Goal: Task Accomplishment & Management: Manage account settings

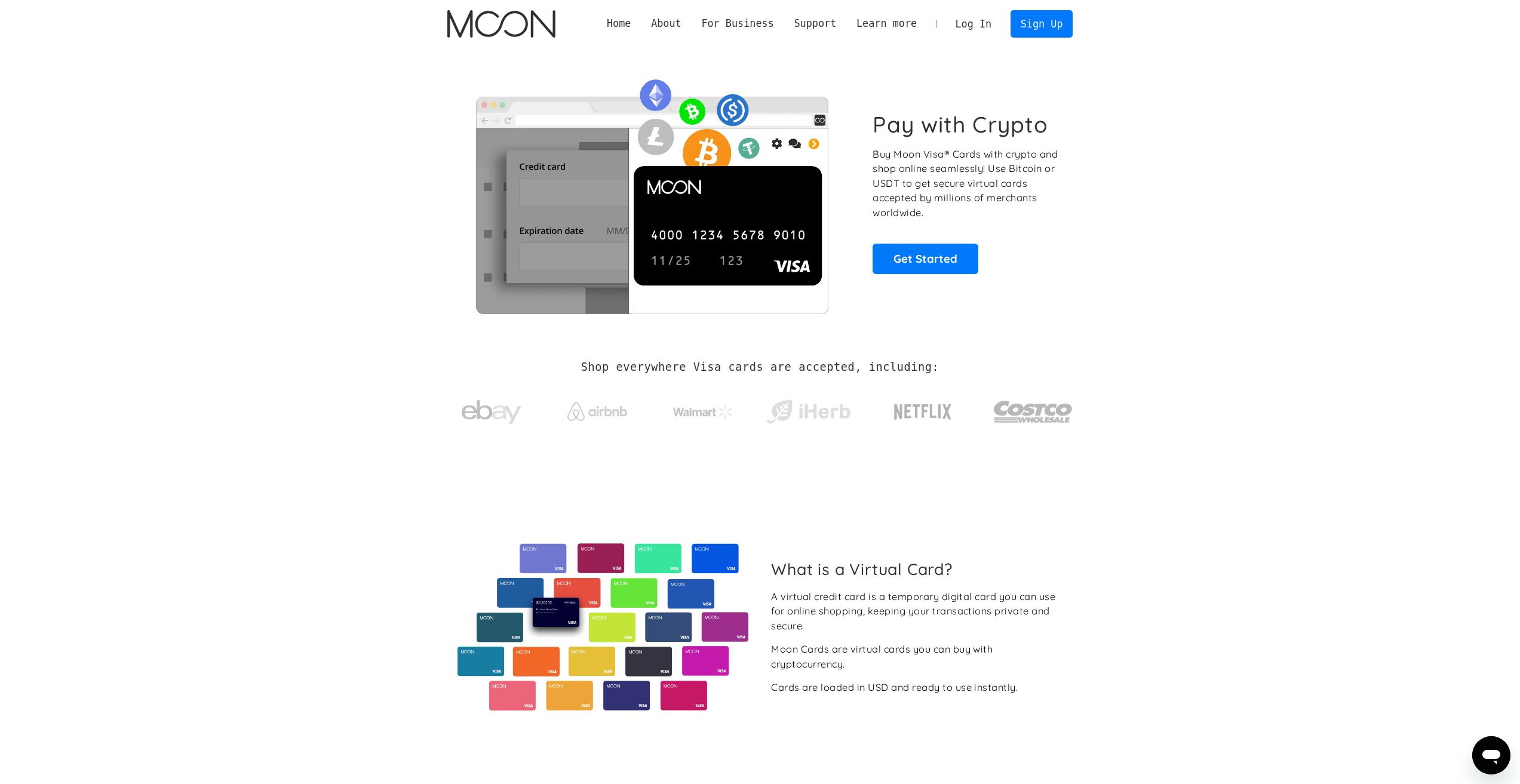
click at [978, 24] on link "Log In" at bounding box center [974, 24] width 56 height 26
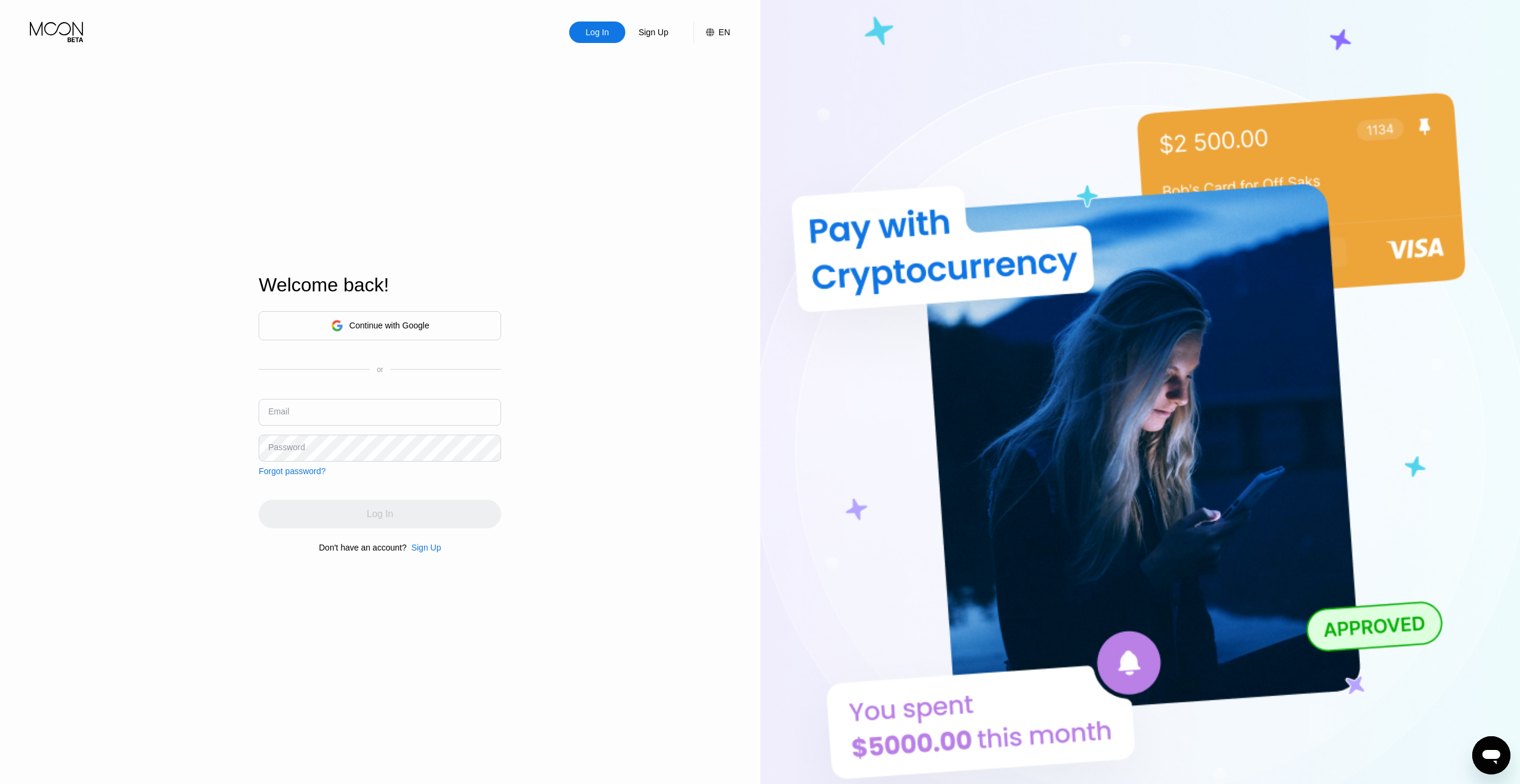
type input "[EMAIL_ADDRESS][DOMAIN_NAME]"
click at [387, 321] on div "Continue with Google" at bounding box center [389, 326] width 80 height 10
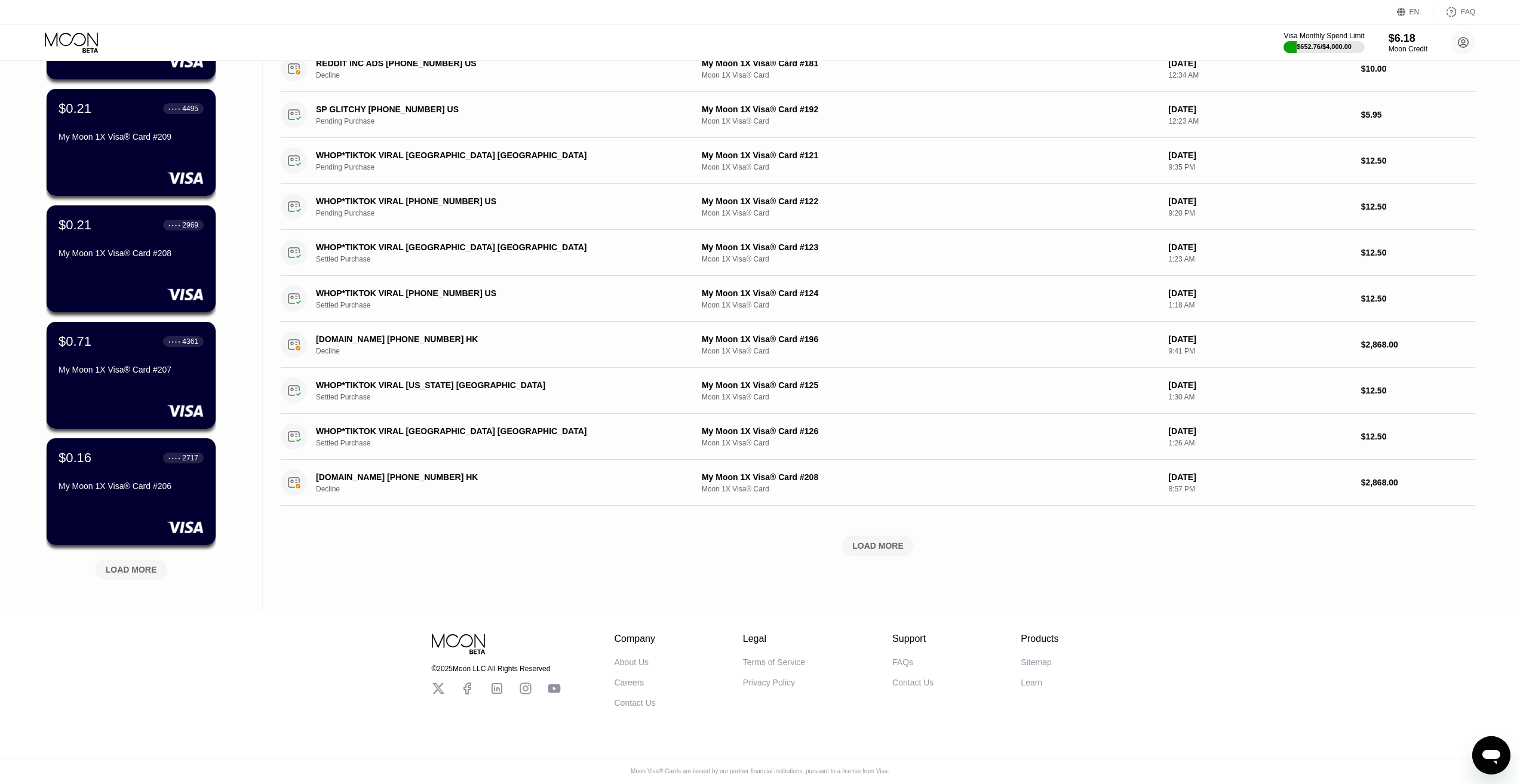
scroll to position [189, 0]
click at [140, 564] on div "LOAD MORE" at bounding box center [132, 570] width 52 height 11
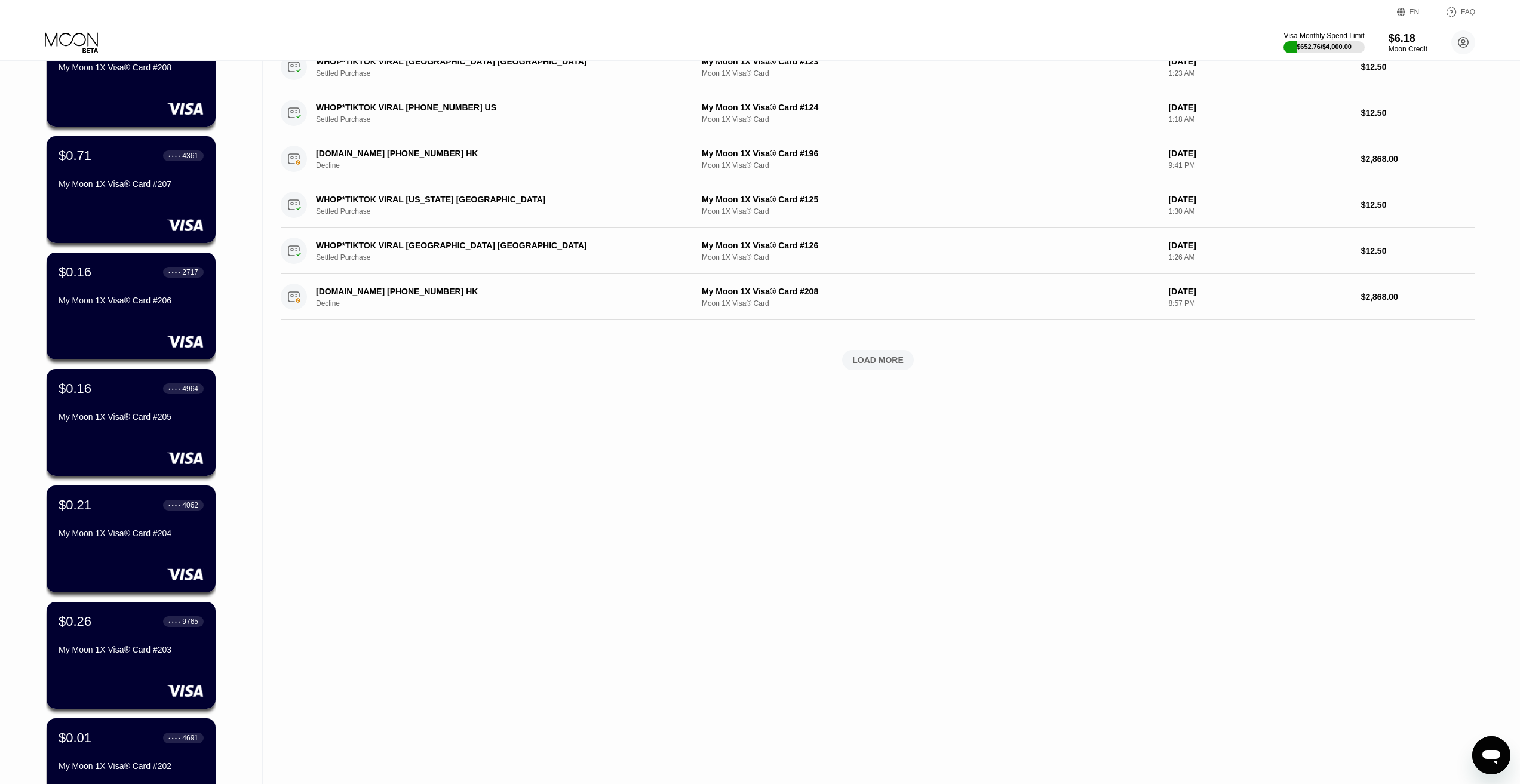
scroll to position [368, 0]
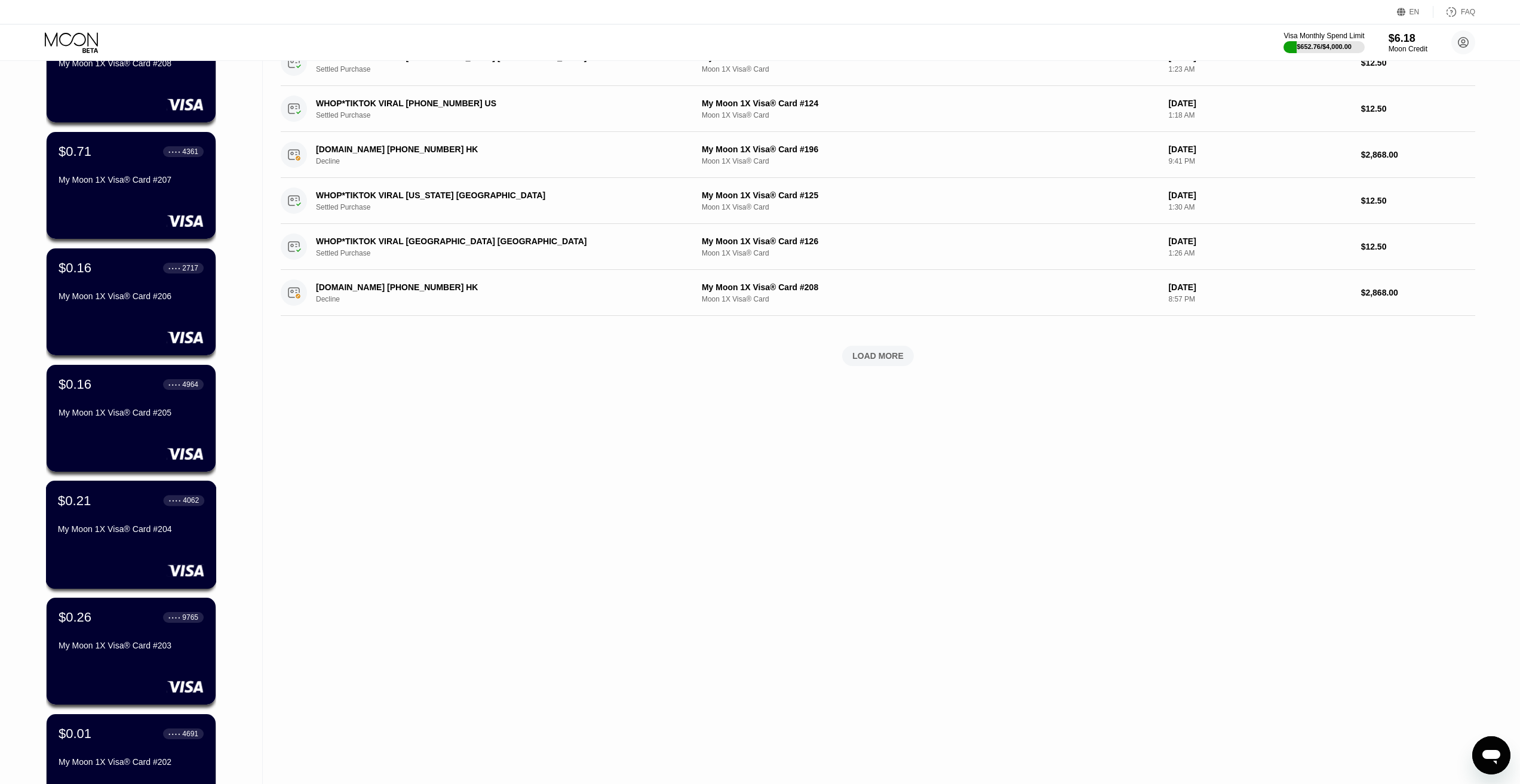
click at [131, 519] on div "$0.21 ● ● ● ● 4062 My Moon 1X Visa® Card #204" at bounding box center [131, 515] width 146 height 46
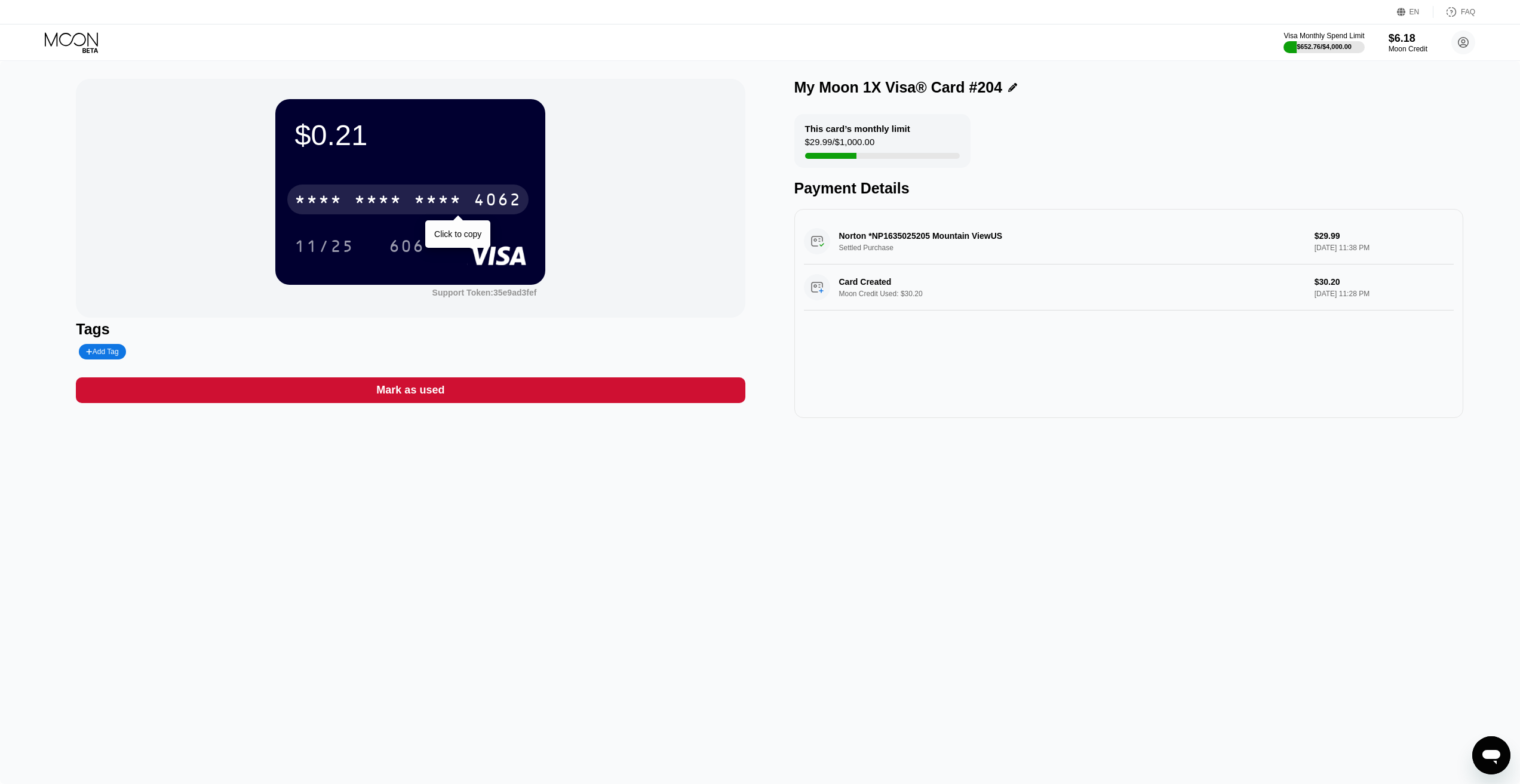
click at [443, 214] on div "* * * * * * * * * * * * 4062" at bounding box center [408, 199] width 241 height 30
click at [426, 209] on div "2254" at bounding box center [437, 201] width 48 height 19
click at [420, 203] on div "* * * *" at bounding box center [437, 201] width 48 height 19
click at [478, 199] on div "4062" at bounding box center [497, 201] width 48 height 19
click at [455, 201] on div "* * * *" at bounding box center [437, 201] width 48 height 19
